Goal: Task Accomplishment & Management: Manage account settings

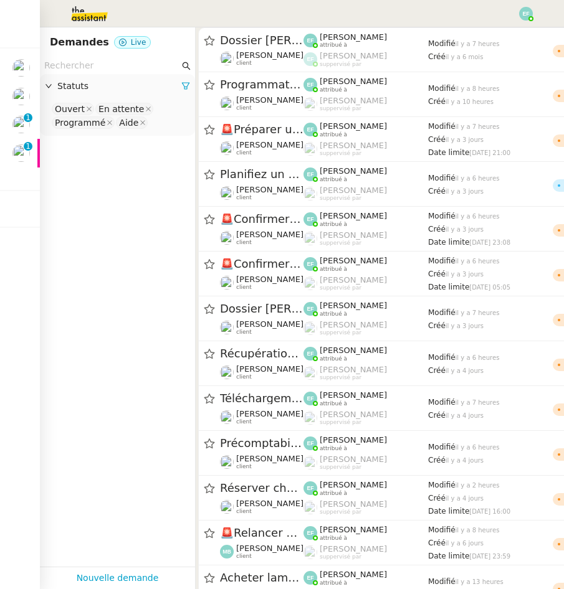
click at [21, 121] on img at bounding box center [20, 124] width 17 height 17
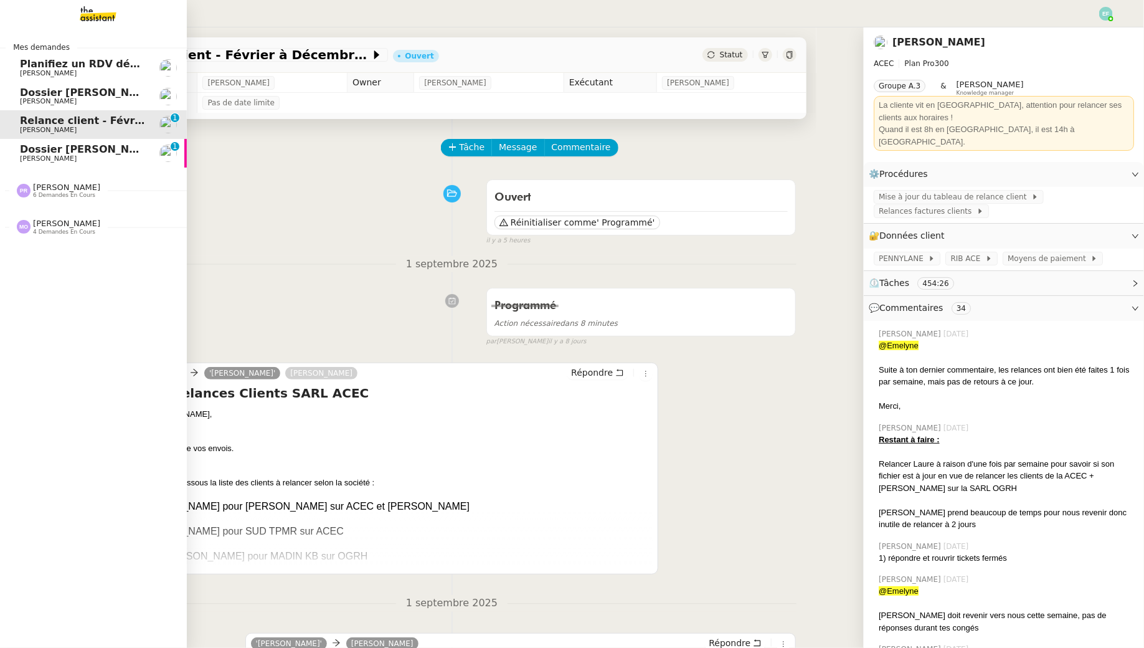
click at [31, 149] on span "Dossier [PERSON_NAME]" at bounding box center [89, 149] width 138 height 12
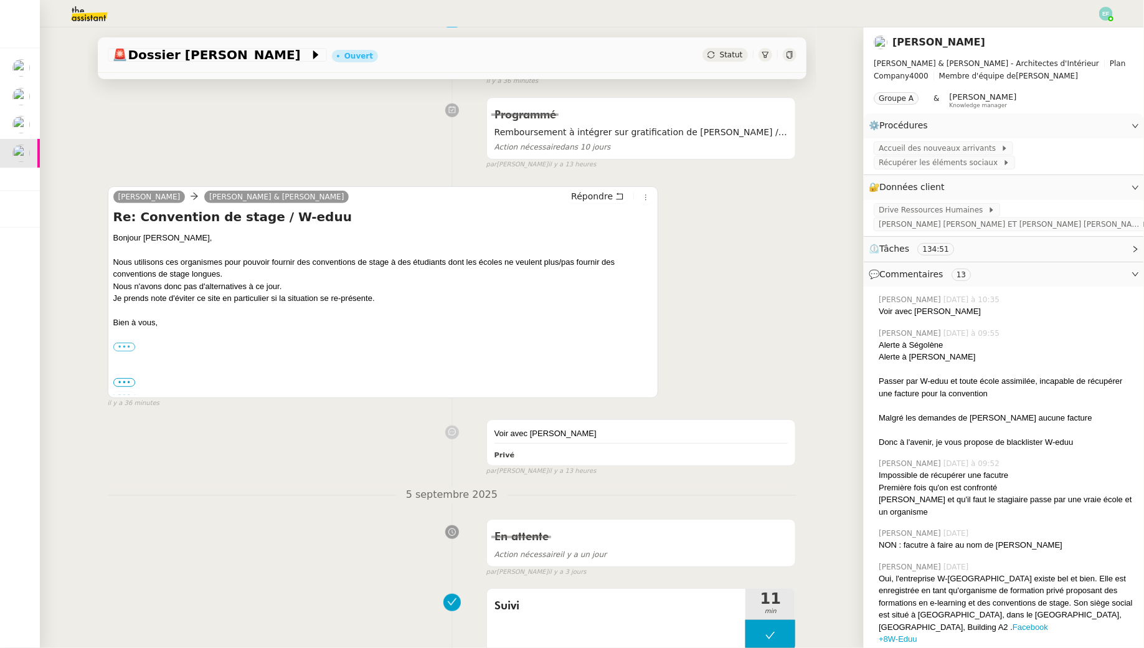
scroll to position [159, 0]
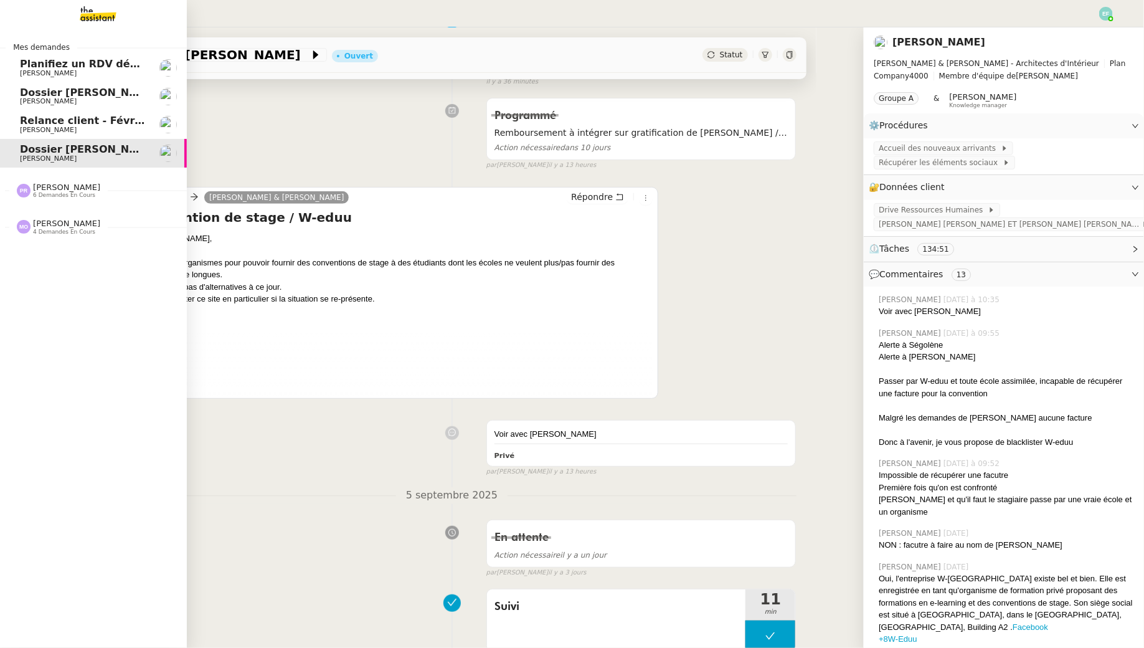
click at [31, 66] on span "Planifiez un RDV découverte" at bounding box center [99, 64] width 159 height 12
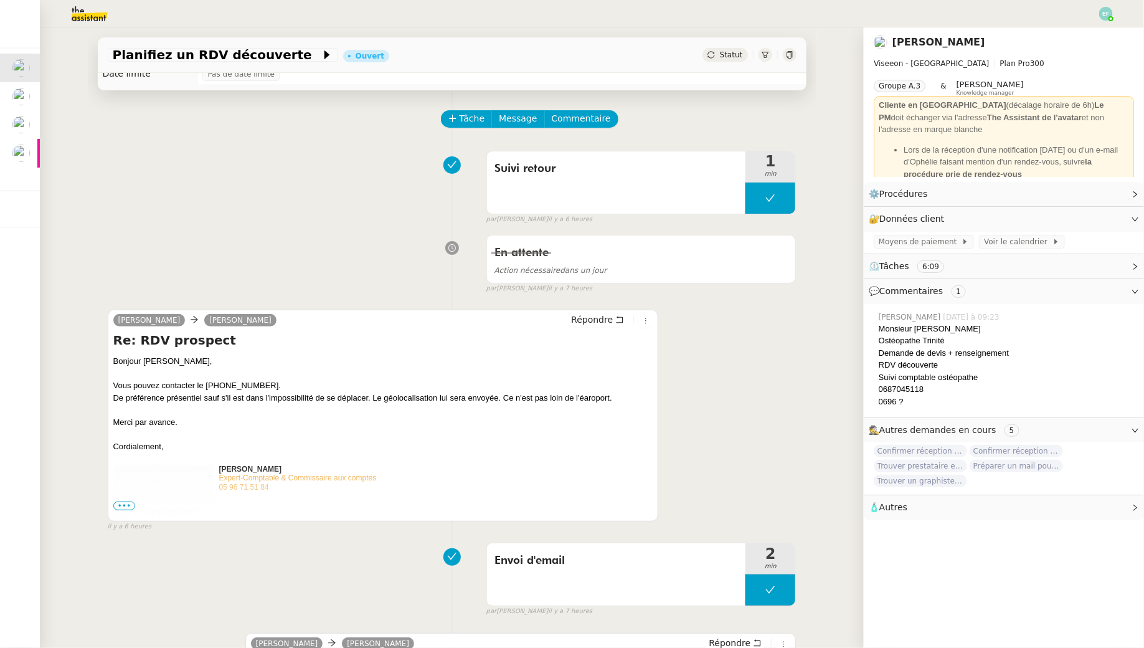
scroll to position [24, 0]
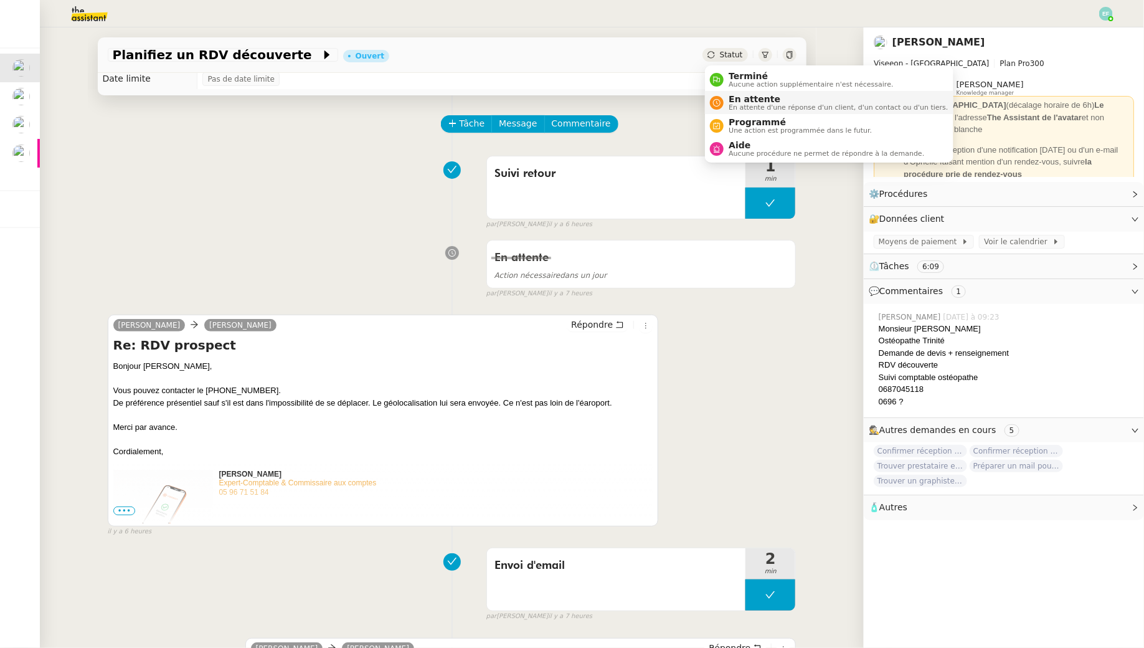
click at [563, 95] on div "En attente En attente d'une réponse d'un client, d'un contact ou d'un tiers." at bounding box center [836, 102] width 224 height 17
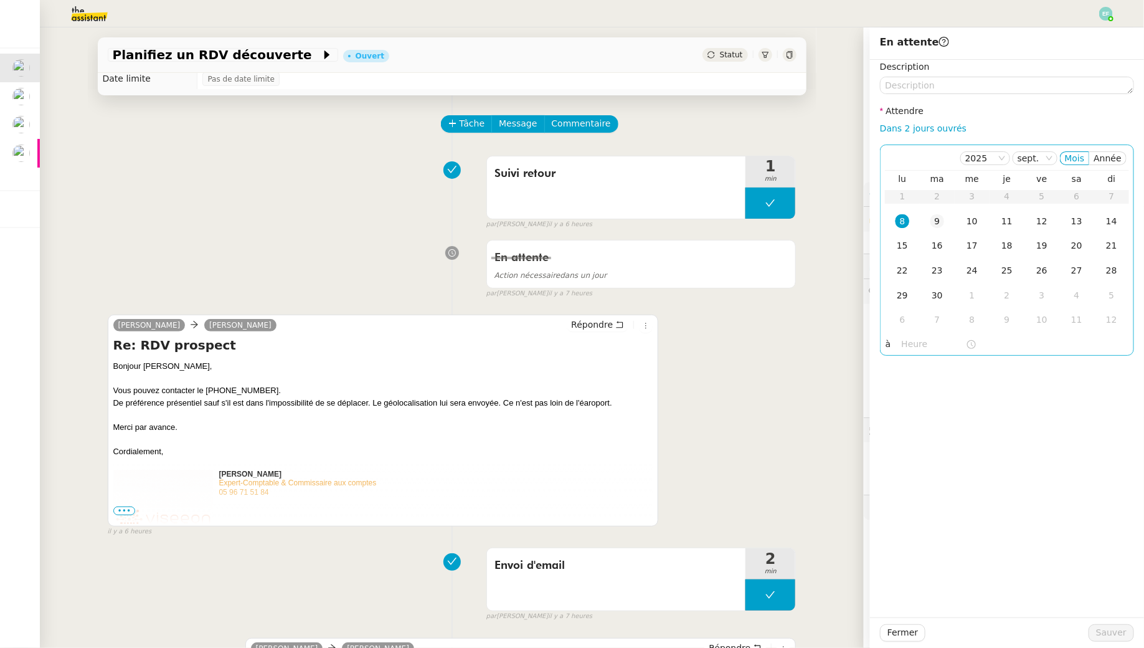
click at [563, 213] on td "9" at bounding box center [937, 221] width 35 height 25
click at [563, 588] on span "Sauver" at bounding box center [1111, 632] width 31 height 14
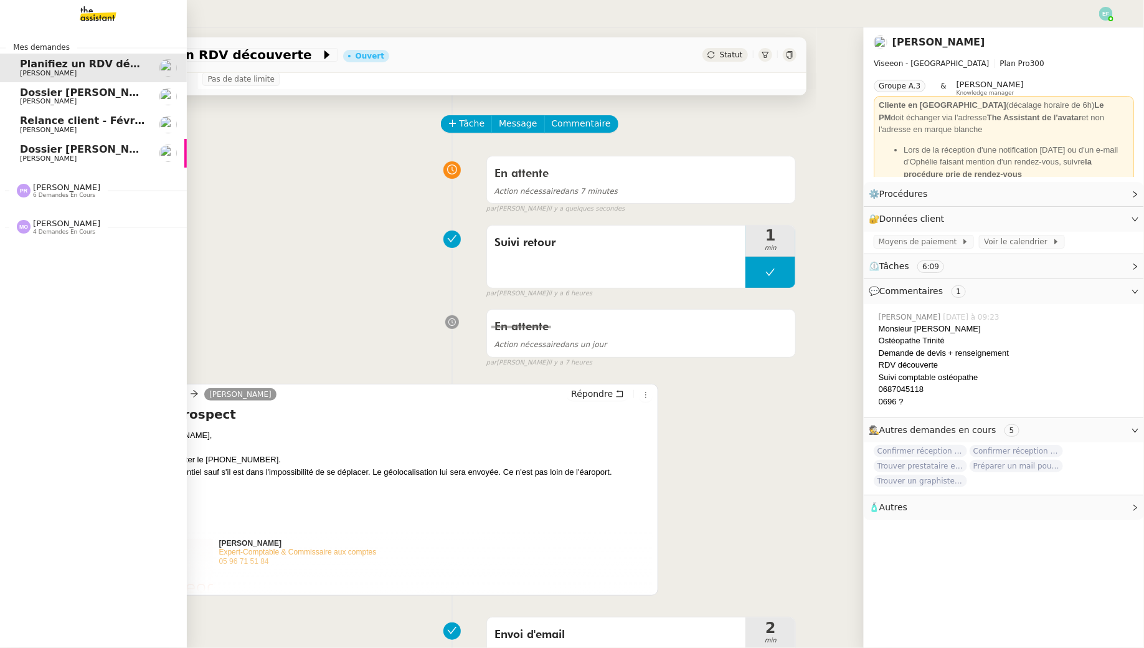
click at [42, 94] on span "Dossier [PERSON_NAME]" at bounding box center [89, 93] width 138 height 12
